Goal: Information Seeking & Learning: Check status

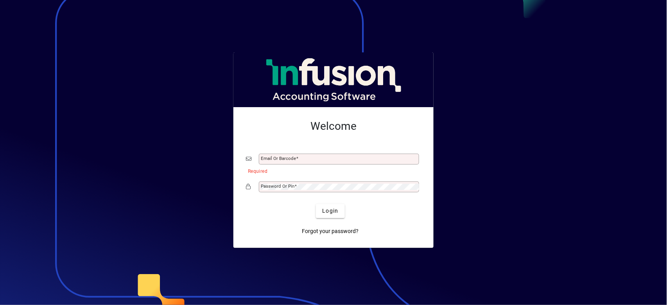
click at [316, 204] on button "Login" at bounding box center [330, 211] width 29 height 14
type input "**********"
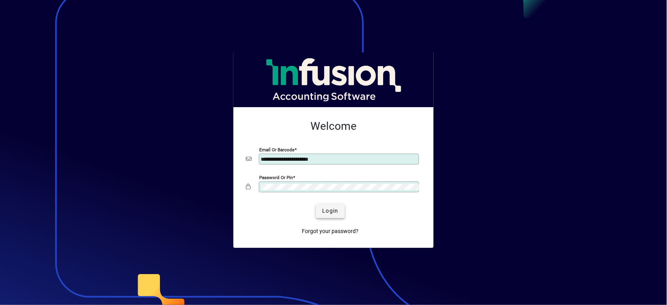
click at [333, 215] on span "submit" at bounding box center [330, 211] width 29 height 19
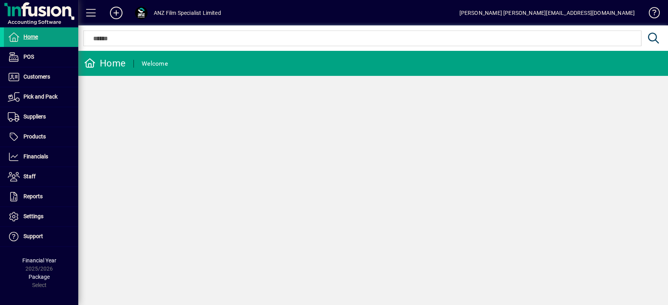
click at [661, 9] on mat-toolbar-row "ANZ Film Specialist Limited [PERSON_NAME] [PERSON_NAME][EMAIL_ADDRESS][DOMAIN_N…" at bounding box center [372, 12] width 589 height 25
click at [657, 11] on span at bounding box center [650, 14] width 19 height 19
click at [38, 216] on span "Settings" at bounding box center [33, 216] width 20 height 6
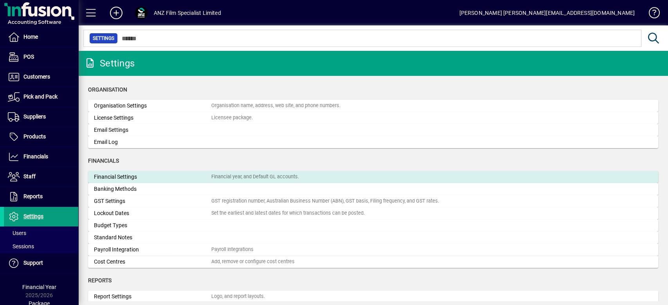
click at [119, 178] on div "Financial Settings" at bounding box center [152, 177] width 117 height 8
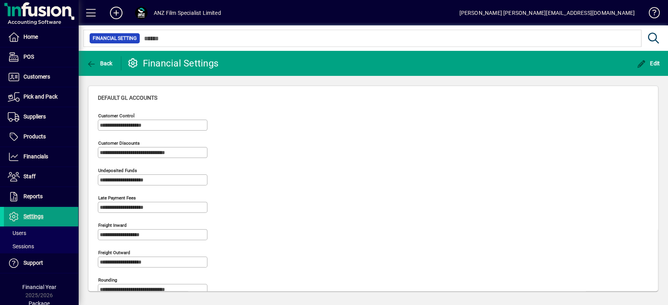
scroll to position [156, 0]
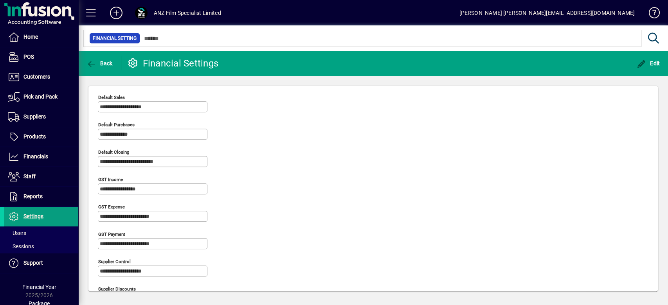
scroll to position [470, 0]
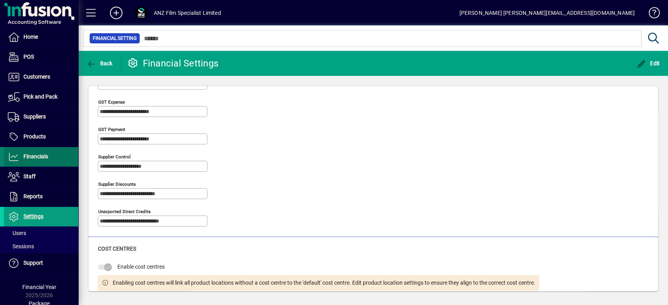
click at [41, 160] on span "Financials" at bounding box center [26, 156] width 44 height 9
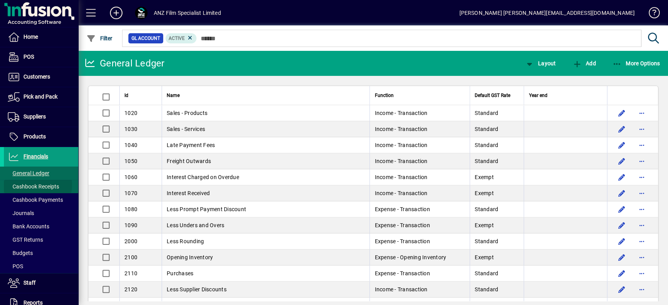
click at [38, 185] on span "Cashbook Receipts" at bounding box center [33, 186] width 51 height 6
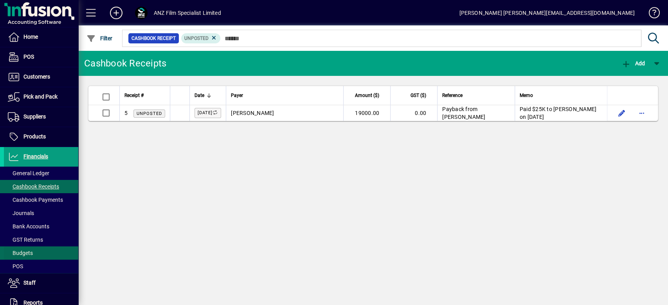
click at [37, 244] on span at bounding box center [41, 253] width 74 height 19
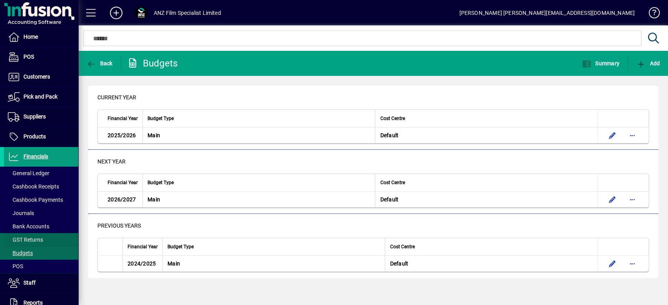
click at [37, 234] on span at bounding box center [41, 239] width 74 height 19
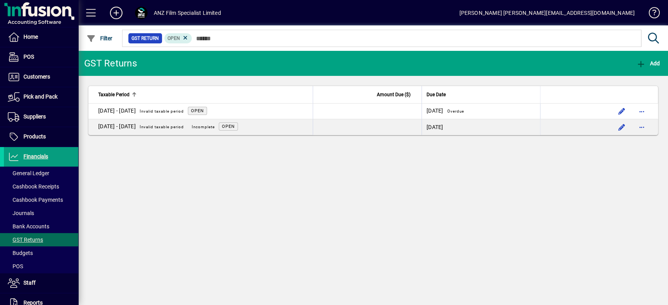
click at [286, 208] on div "GST Returns Add Taxable Period Amount Due ($) Due Date [DATE] - [DATE] Invalid …" at bounding box center [372, 178] width 589 height 254
click at [621, 127] on span "button" at bounding box center [621, 127] width 19 height 19
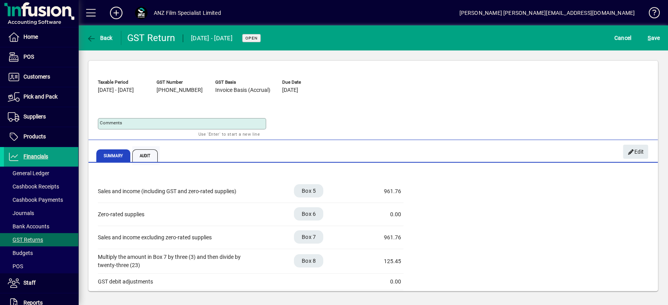
click at [144, 154] on span "Audit" at bounding box center [145, 155] width 26 height 13
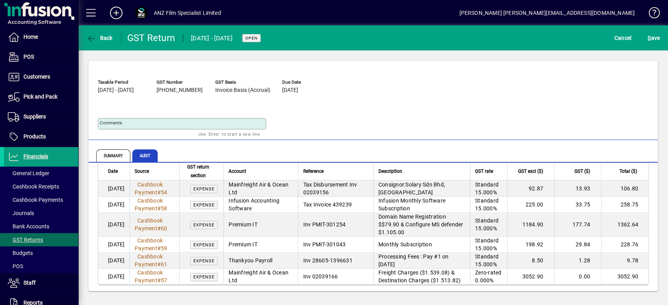
scroll to position [998, 0]
click at [376, 81] on div "Taxable Period [DATE] - [DATE] GST Number [PHONE_NUMBER] GST Basis Invoice Basi…" at bounding box center [373, 106] width 550 height 60
click at [90, 37] on icon "button" at bounding box center [91, 39] width 10 height 8
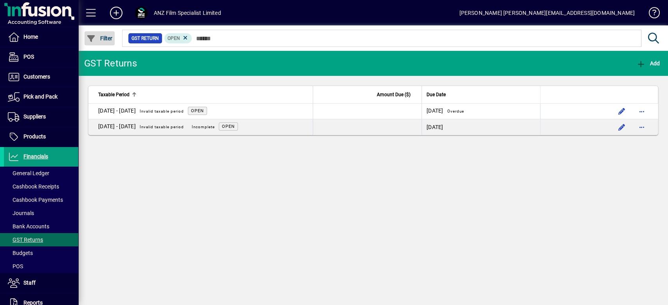
click at [101, 37] on span "Filter" at bounding box center [99, 38] width 26 height 6
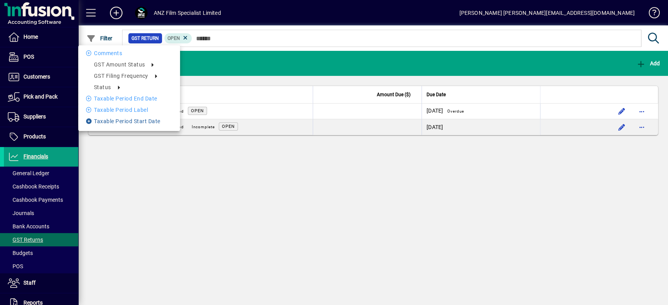
click at [106, 119] on li "Taxable period start date" at bounding box center [129, 121] width 102 height 9
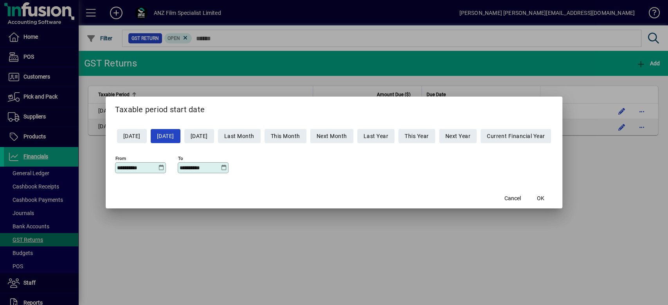
click at [158, 167] on icon at bounding box center [161, 168] width 6 height 6
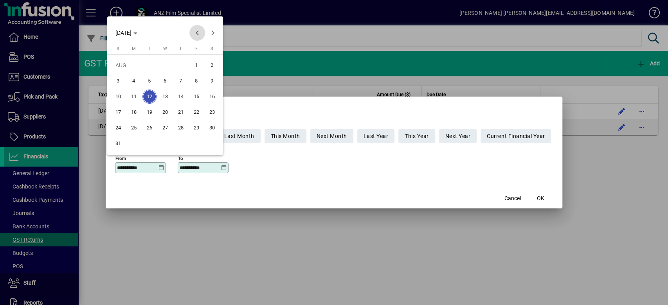
click at [194, 34] on span "Previous month" at bounding box center [197, 33] width 16 height 16
click at [196, 31] on span "Previous month" at bounding box center [197, 33] width 16 height 16
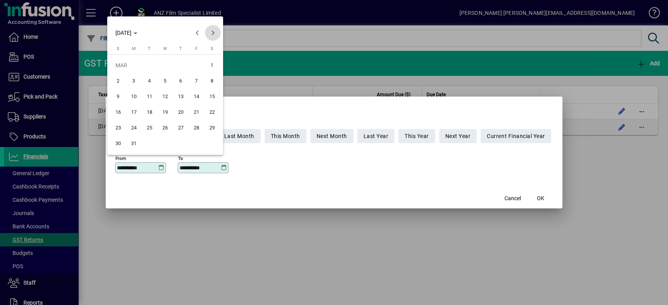
click at [215, 30] on span "Next month" at bounding box center [213, 33] width 16 height 16
click at [150, 77] on span "1" at bounding box center [149, 81] width 14 height 14
type input "**********"
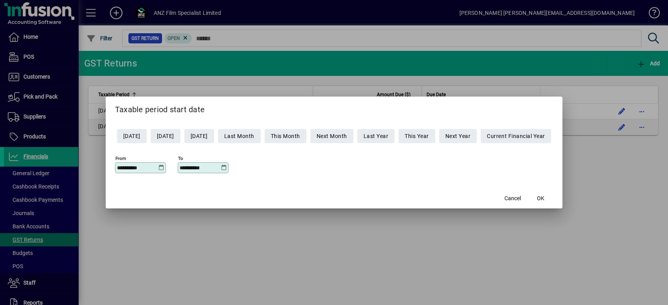
click at [221, 167] on icon at bounding box center [224, 168] width 6 height 6
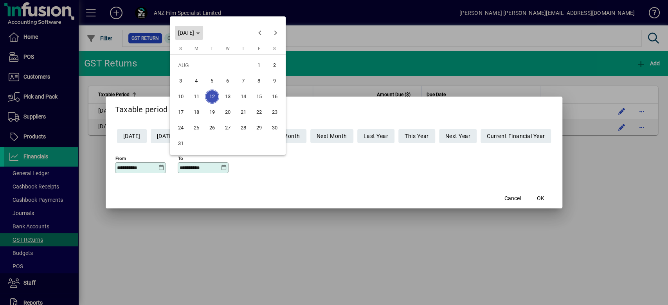
click at [200, 31] on span "[DATE]" at bounding box center [189, 33] width 22 height 6
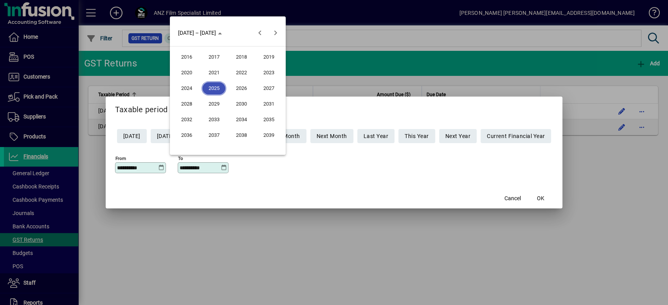
click at [249, 92] on span "2026" at bounding box center [241, 88] width 25 height 14
click at [246, 72] on span "MAR" at bounding box center [241, 73] width 25 height 14
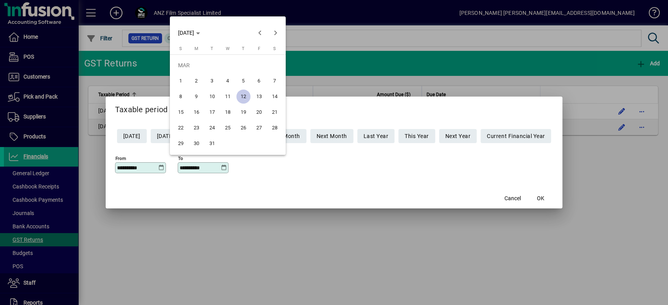
click at [208, 148] on span "31" at bounding box center [212, 143] width 14 height 14
type input "**********"
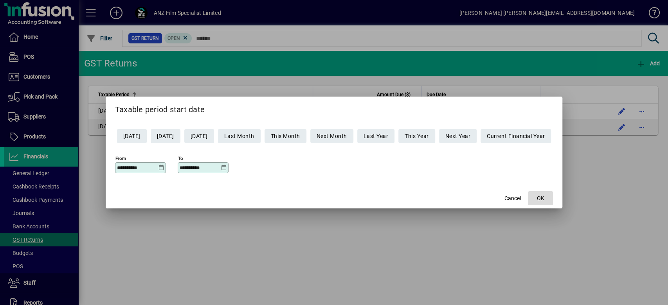
click at [544, 195] on span "OK" at bounding box center [540, 198] width 7 height 8
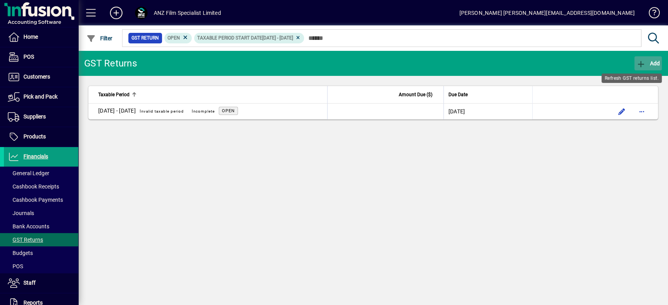
click at [640, 63] on icon "button" at bounding box center [641, 64] width 10 height 8
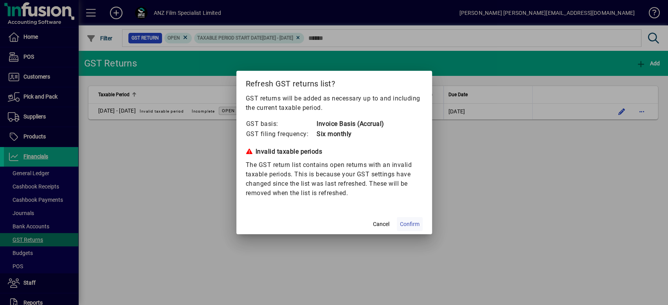
click at [416, 228] on span "Confirm" at bounding box center [410, 224] width 20 height 8
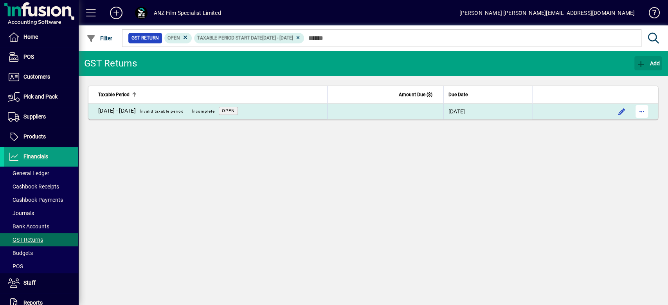
click at [637, 110] on span "button" at bounding box center [641, 111] width 19 height 19
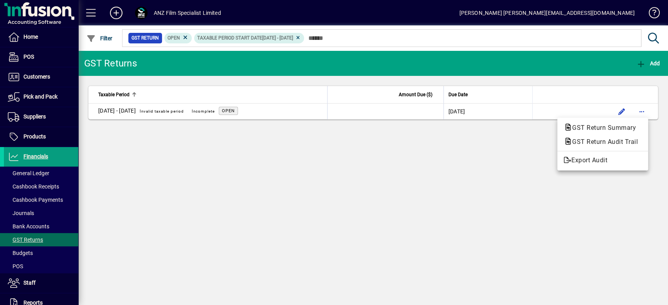
click at [264, 170] on div at bounding box center [334, 152] width 668 height 305
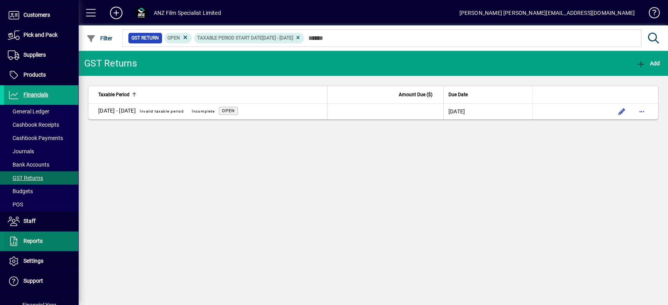
scroll to position [90, 0]
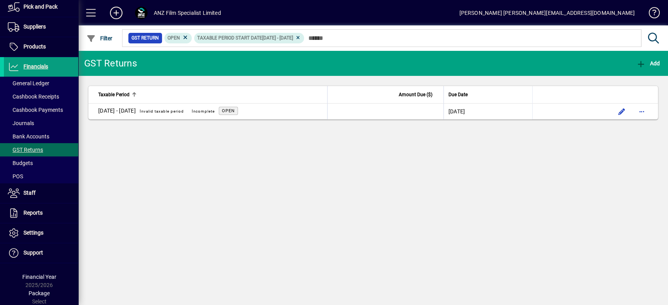
click at [36, 293] on span "Package" at bounding box center [39, 293] width 21 height 6
click at [21, 254] on span "Support" at bounding box center [23, 252] width 39 height 9
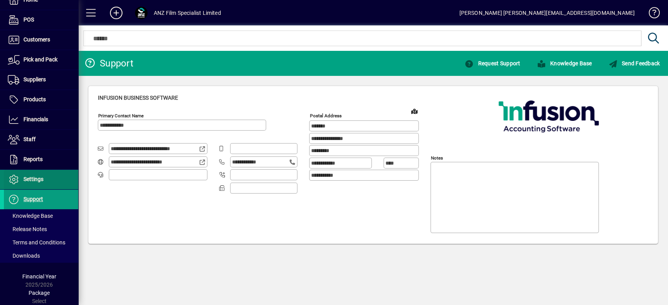
scroll to position [37, 0]
click at [31, 179] on span "Settings" at bounding box center [33, 179] width 20 height 6
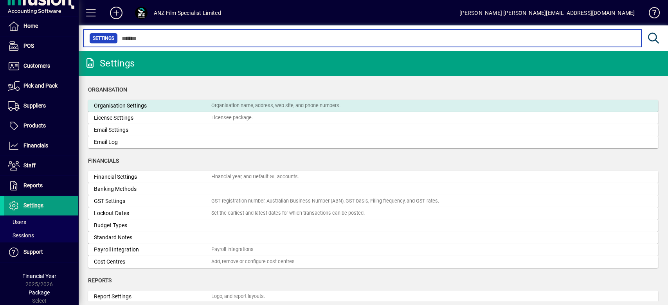
scroll to position [10, 0]
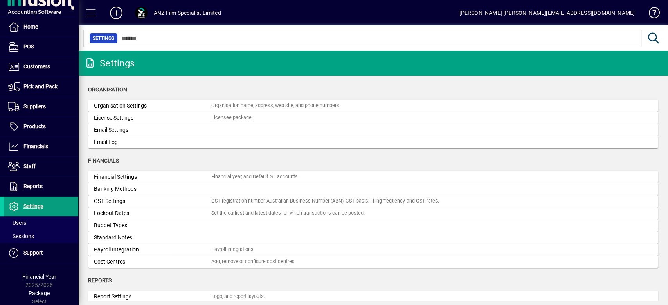
drag, startPoint x: 121, startPoint y: 178, endPoint x: 128, endPoint y: 179, distance: 7.1
click at [121, 178] on div "Financial Settings" at bounding box center [152, 177] width 117 height 8
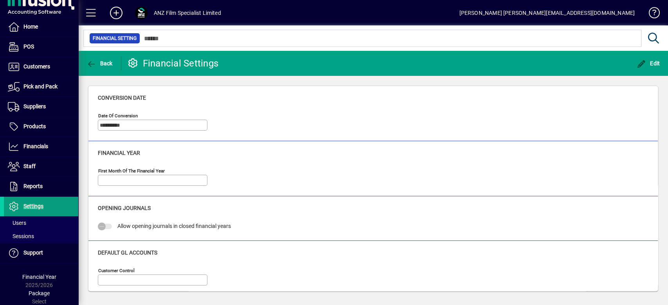
type input "*****"
type input "**********"
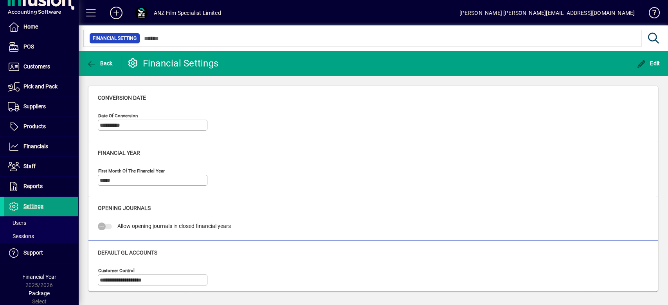
type input "**********"
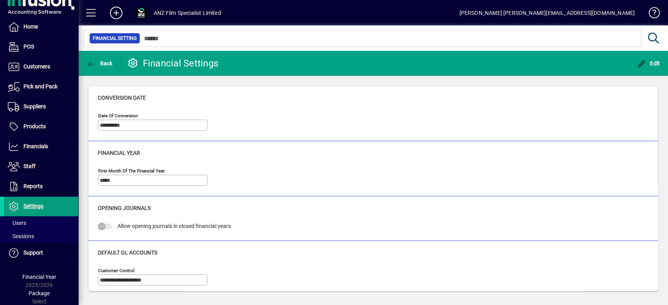
type input "**********"
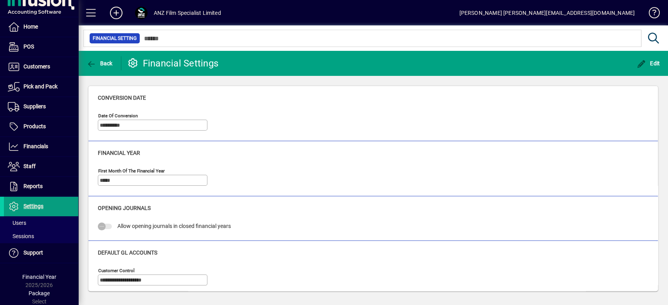
type input "**********"
click at [642, 62] on icon "button" at bounding box center [641, 64] width 10 height 8
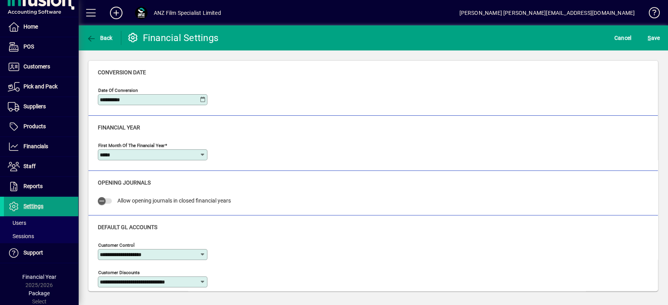
click at [202, 99] on icon at bounding box center [202, 100] width 6 height 6
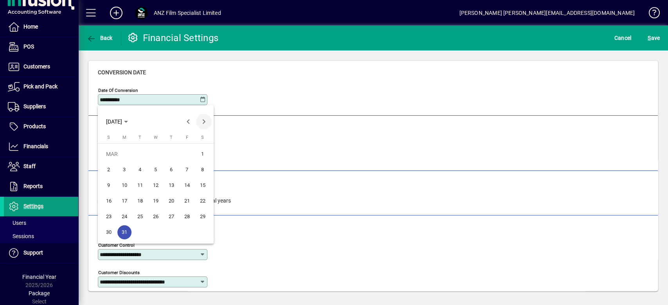
click at [203, 122] on span "Next month" at bounding box center [204, 122] width 16 height 16
click at [144, 172] on span "1" at bounding box center [140, 170] width 14 height 14
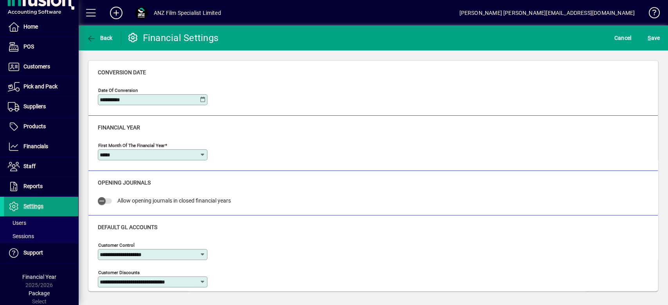
click at [202, 97] on icon at bounding box center [202, 100] width 6 height 6
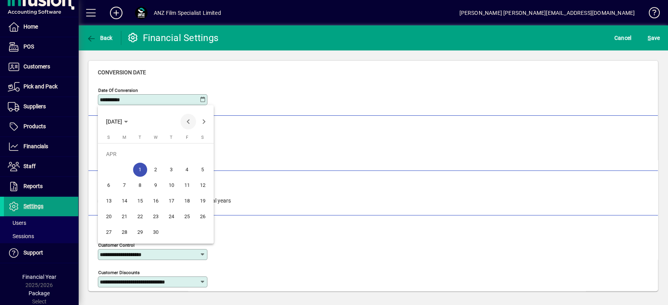
click at [185, 120] on span "Previous month" at bounding box center [188, 122] width 16 height 16
click at [126, 233] on span "31" at bounding box center [124, 232] width 14 height 14
type input "**********"
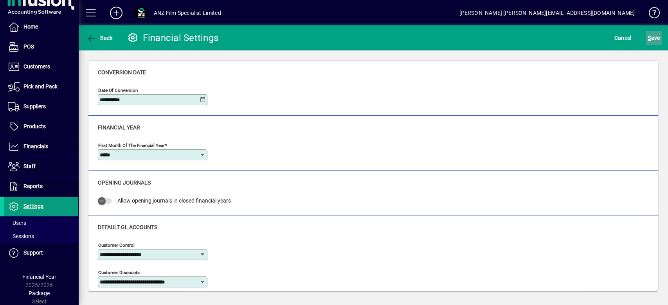
click at [655, 39] on span "S ave" at bounding box center [653, 38] width 12 height 13
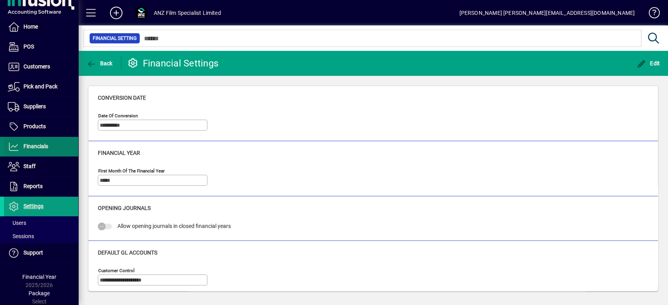
click at [48, 145] on span at bounding box center [41, 146] width 74 height 19
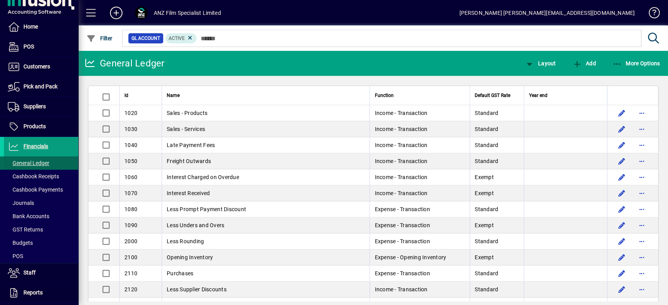
click at [44, 163] on span "General Ledger" at bounding box center [28, 163] width 41 height 6
click at [33, 230] on span "GST Returns" at bounding box center [25, 229] width 35 height 6
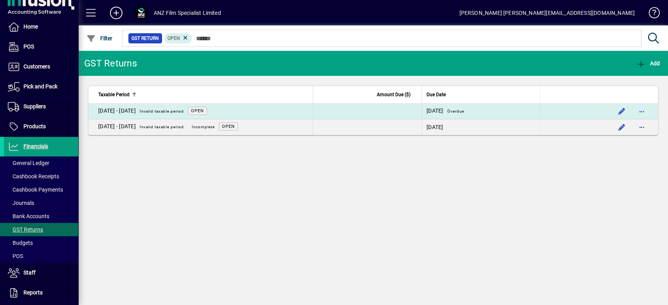
click at [458, 113] on span "Overdue" at bounding box center [455, 111] width 17 height 4
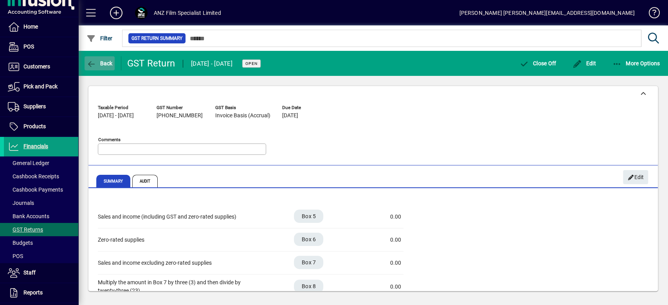
click at [103, 61] on span "Back" at bounding box center [99, 63] width 26 height 6
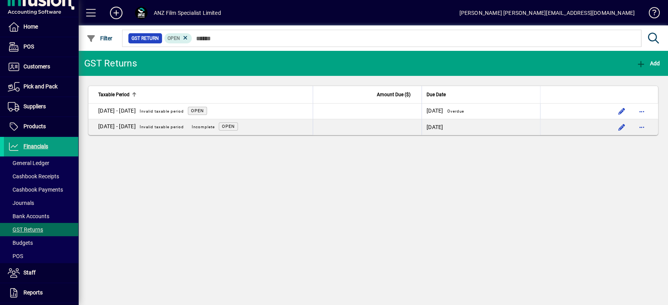
click at [192, 8] on div "ANZ Film Specialist Limited" at bounding box center [187, 13] width 67 height 13
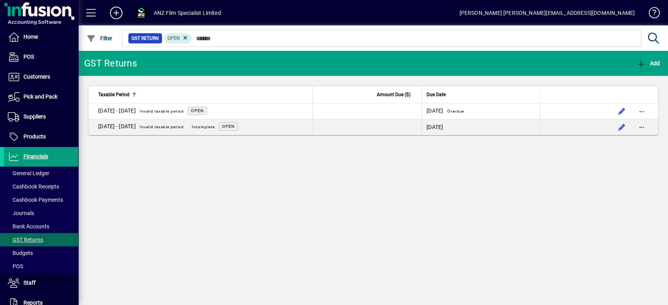
click at [138, 10] on span at bounding box center [141, 13] width 13 height 13
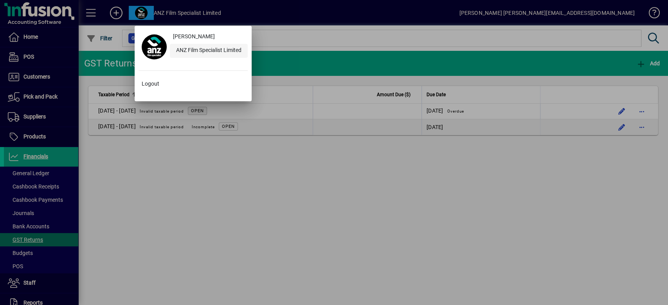
click at [212, 45] on div "ANZ Film Specialist Limited" at bounding box center [209, 51] width 78 height 14
click at [149, 53] on div at bounding box center [154, 46] width 25 height 25
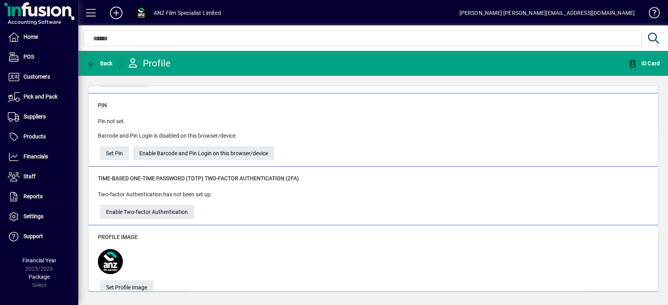
scroll to position [60, 0]
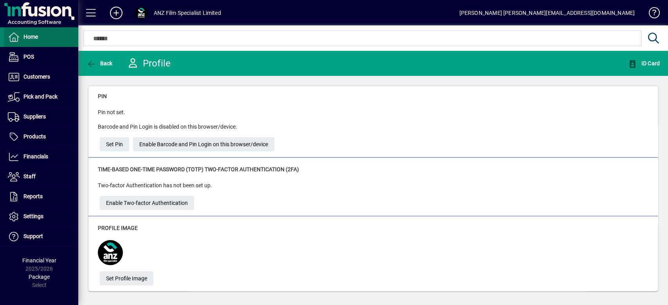
click at [29, 39] on span "Home" at bounding box center [30, 37] width 14 height 6
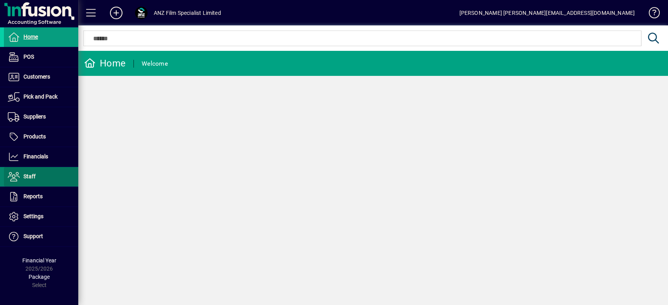
click at [48, 179] on span at bounding box center [41, 176] width 74 height 19
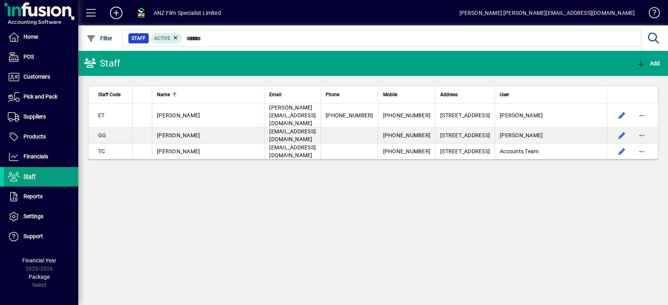
click at [654, 12] on span at bounding box center [650, 14] width 19 height 19
click at [34, 222] on span at bounding box center [41, 216] width 74 height 19
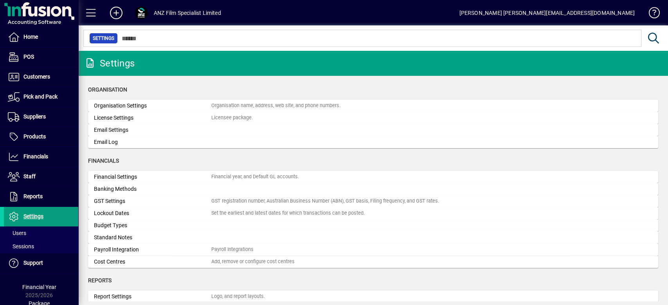
click at [123, 176] on div "Financial Settings" at bounding box center [152, 177] width 117 height 8
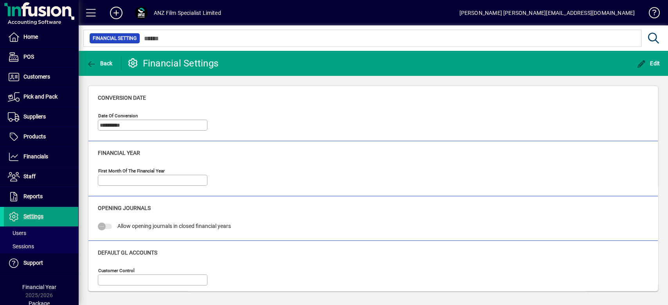
type input "*****"
type input "**********"
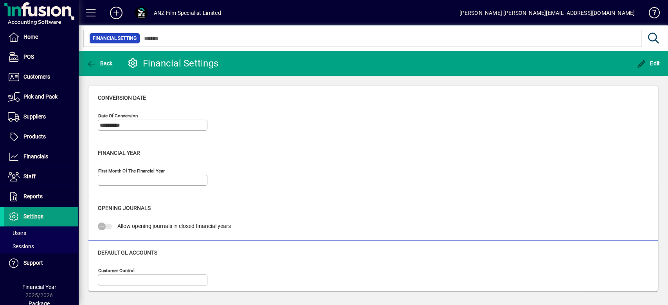
type input "**********"
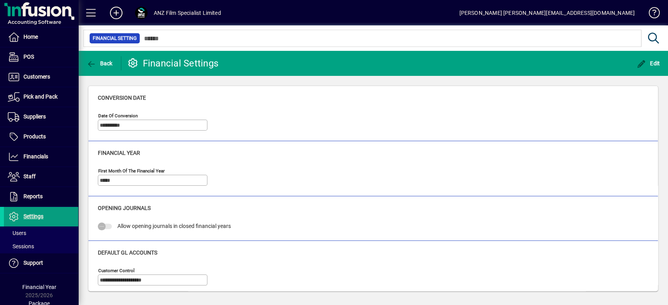
type input "**********"
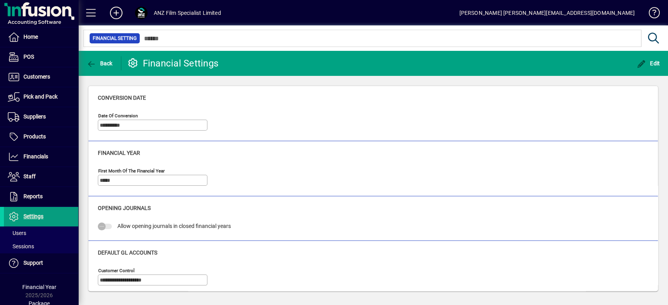
type input "**********"
click at [24, 224] on span at bounding box center [41, 216] width 74 height 19
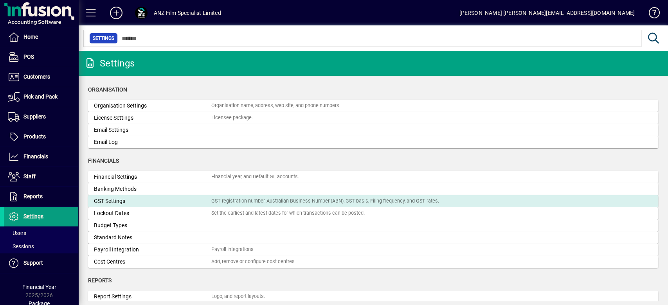
click at [113, 199] on div "GST Settings" at bounding box center [152, 201] width 117 height 8
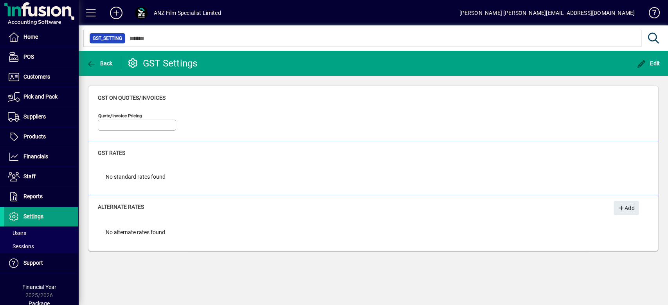
type input "**********"
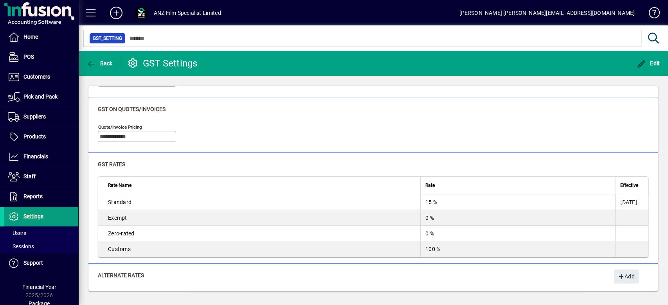
scroll to position [153, 0]
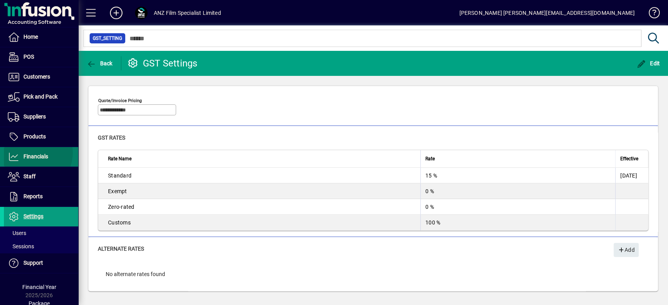
click at [31, 153] on span "Financials" at bounding box center [35, 156] width 25 height 6
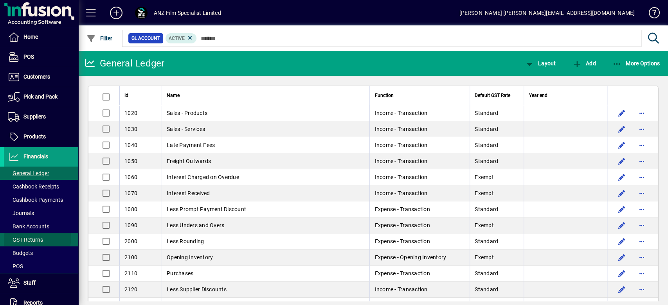
click at [26, 237] on span "GST Returns" at bounding box center [25, 240] width 35 height 6
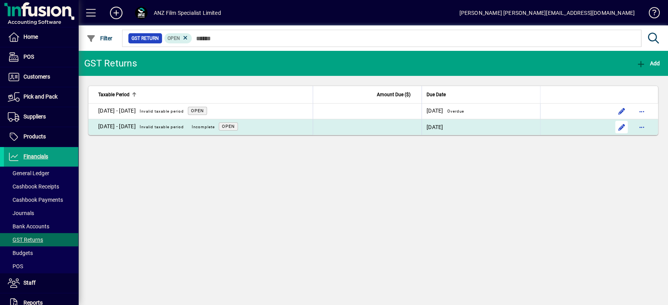
click at [621, 129] on span "button" at bounding box center [621, 127] width 19 height 19
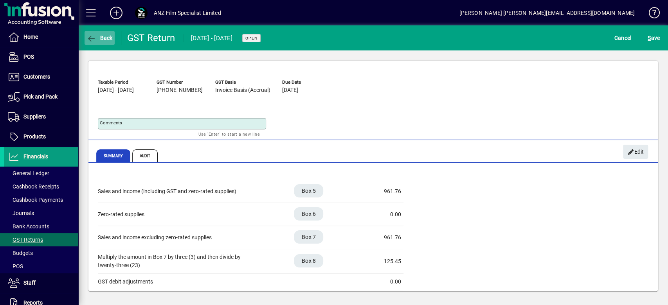
click at [95, 39] on icon "button" at bounding box center [91, 39] width 10 height 8
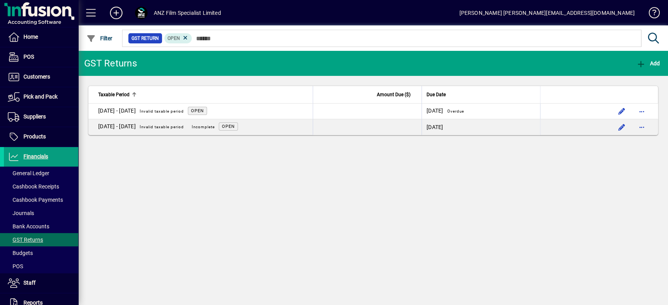
click at [404, 212] on div "GST Returns Add Taxable Period Amount Due ($) Due Date [DATE] - [DATE] Invalid …" at bounding box center [372, 178] width 589 height 254
click at [35, 120] on span "Suppliers" at bounding box center [25, 116] width 42 height 9
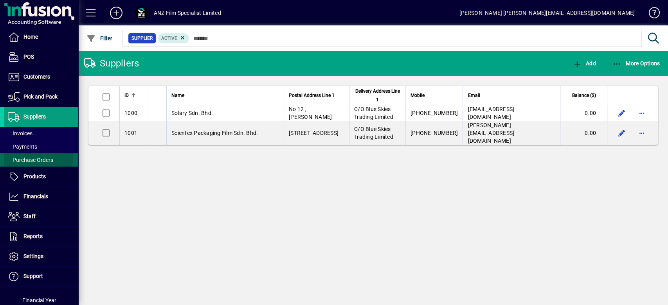
click at [38, 157] on span "Purchase Orders" at bounding box center [30, 160] width 45 height 6
